Goal: Register for event/course

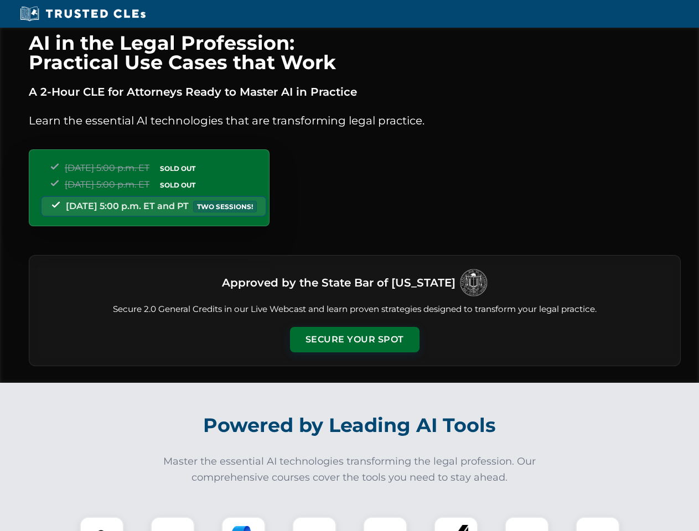
click at [354, 340] on button "Secure Your Spot" at bounding box center [354, 339] width 129 height 25
click at [102, 524] on img at bounding box center [102, 539] width 32 height 32
click at [173, 524] on div at bounding box center [172, 539] width 44 height 44
